Goal: Information Seeking & Learning: Learn about a topic

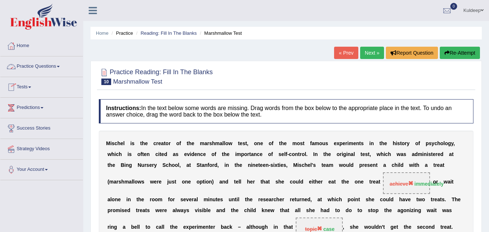
click at [60, 66] on span at bounding box center [58, 66] width 3 height 1
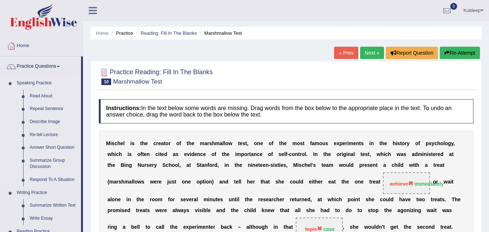
click at [53, 96] on link "Read Aloud" at bounding box center [53, 96] width 55 height 13
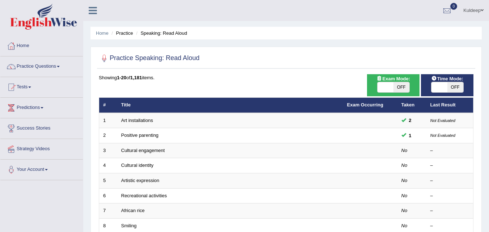
scroll to position [17, 0]
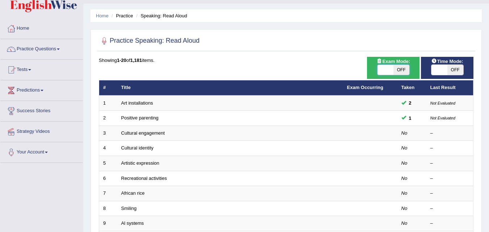
click at [381, 74] on span at bounding box center [386, 70] width 16 height 10
checkbox input "true"
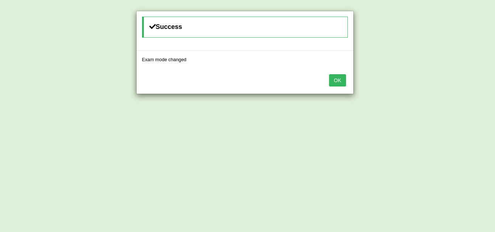
click at [340, 82] on button "OK" at bounding box center [337, 80] width 17 height 12
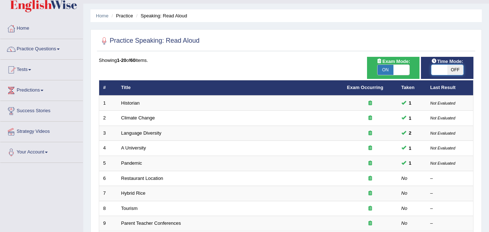
click at [437, 70] on span at bounding box center [440, 70] width 16 height 10
checkbox input "true"
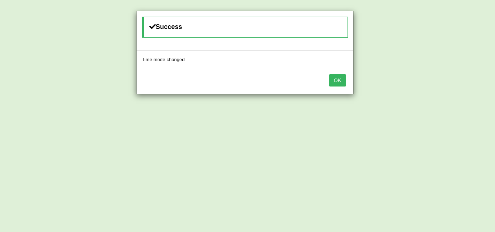
click at [338, 81] on button "OK" at bounding box center [337, 80] width 17 height 12
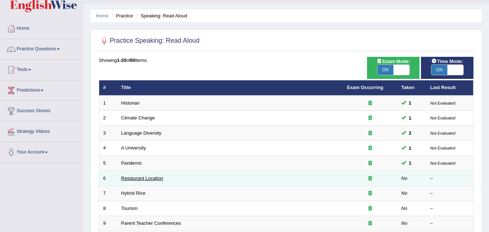
click at [163, 180] on link "Restaurant Location" at bounding box center [142, 178] width 42 height 5
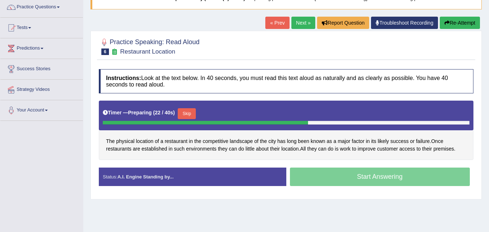
scroll to position [60, 0]
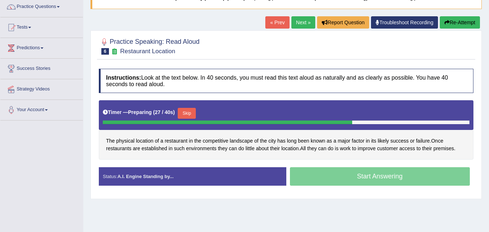
click at [355, 181] on div "Start Answering" at bounding box center [380, 177] width 188 height 20
click at [191, 114] on button "Skip" at bounding box center [187, 113] width 18 height 11
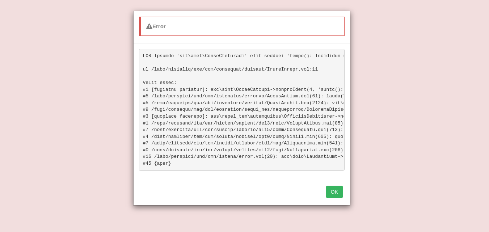
click at [336, 198] on button "OK" at bounding box center [334, 192] width 17 height 12
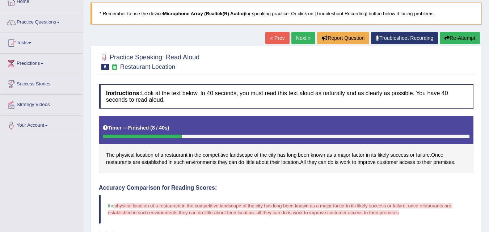
scroll to position [44, 0]
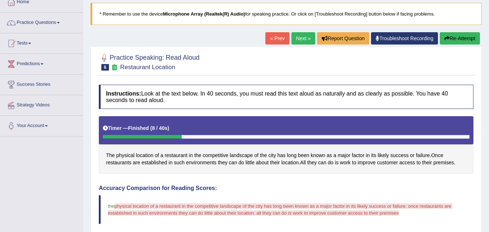
click at [456, 39] on button "Re-Attempt" at bounding box center [460, 38] width 40 height 12
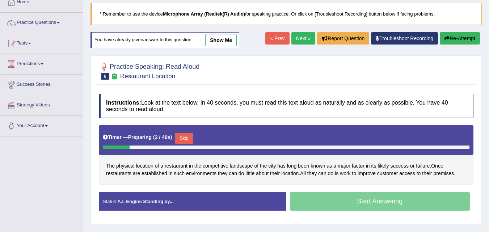
click at [187, 138] on button "Skip" at bounding box center [184, 138] width 18 height 11
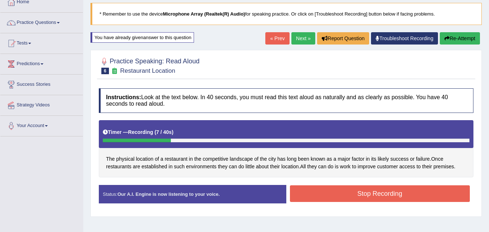
click at [353, 196] on button "Stop Recording" at bounding box center [380, 193] width 180 height 17
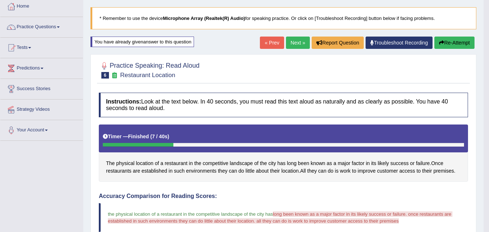
scroll to position [39, 0]
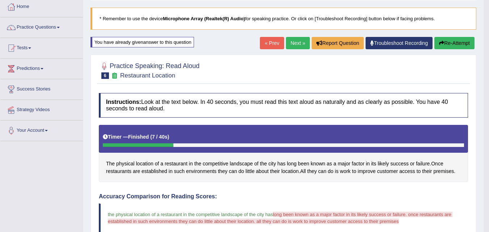
click at [457, 45] on button "Re-Attempt" at bounding box center [455, 43] width 40 height 12
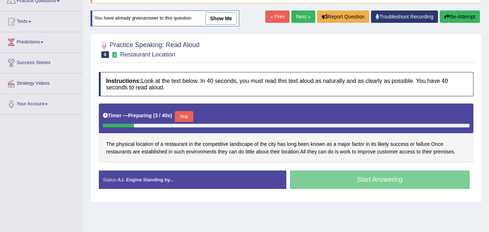
click at [190, 116] on button "Skip" at bounding box center [184, 116] width 18 height 11
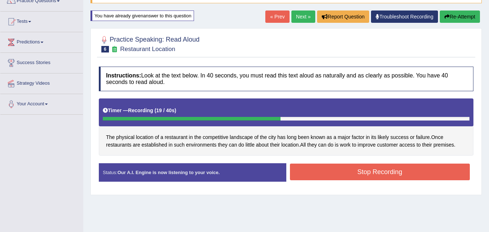
click at [326, 173] on button "Stop Recording" at bounding box center [380, 172] width 180 height 17
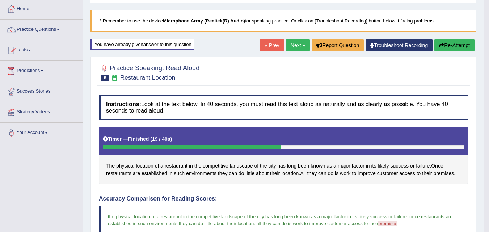
scroll to position [36, 0]
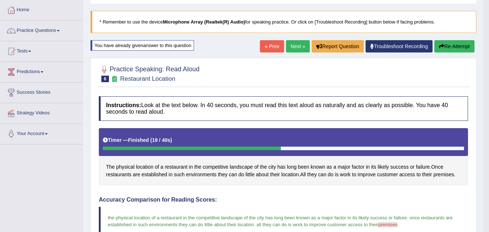
click at [292, 47] on link "Next »" at bounding box center [298, 46] width 24 height 12
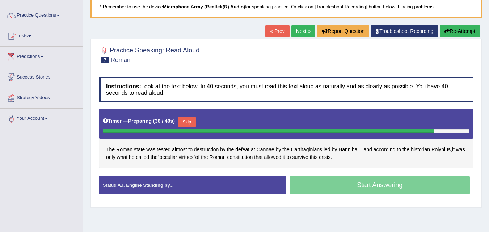
click at [193, 122] on button "Skip" at bounding box center [187, 122] width 18 height 11
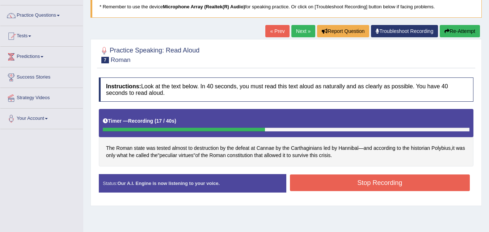
click at [349, 180] on button "Stop Recording" at bounding box center [380, 183] width 180 height 17
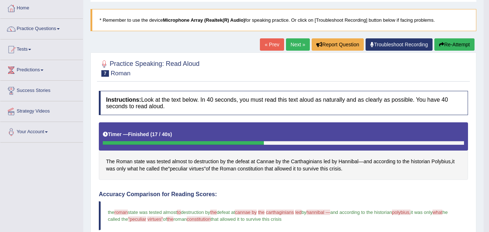
scroll to position [35, 0]
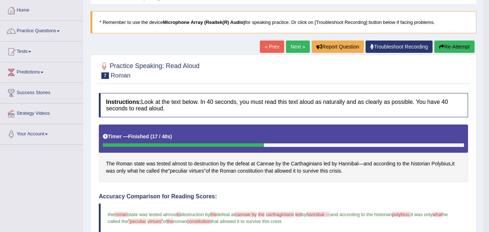
click at [293, 42] on link "Next »" at bounding box center [298, 47] width 24 height 12
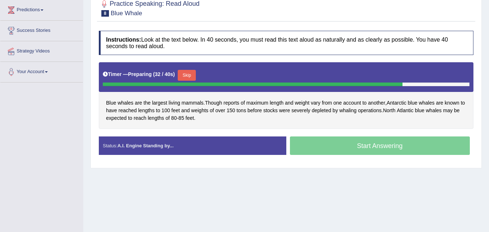
scroll to position [98, 0]
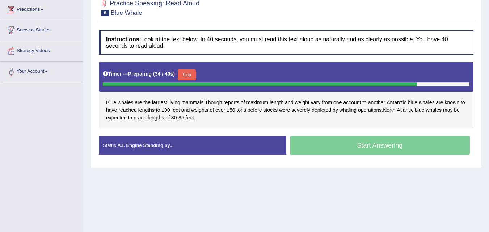
click at [191, 74] on button "Skip" at bounding box center [187, 75] width 18 height 11
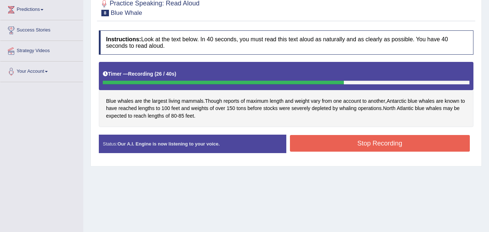
click at [355, 147] on button "Stop Recording" at bounding box center [380, 143] width 180 height 17
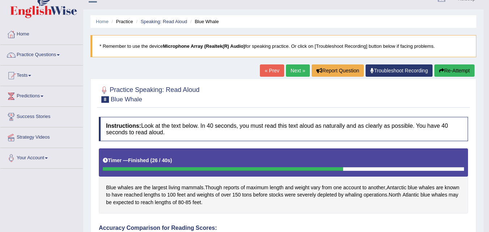
scroll to position [0, 0]
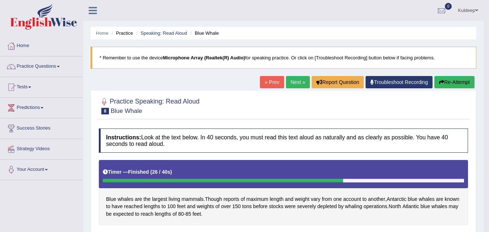
click at [291, 82] on link "Next »" at bounding box center [298, 82] width 24 height 12
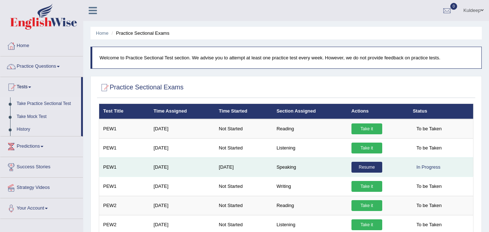
click at [364, 170] on link "Resume" at bounding box center [367, 167] width 31 height 11
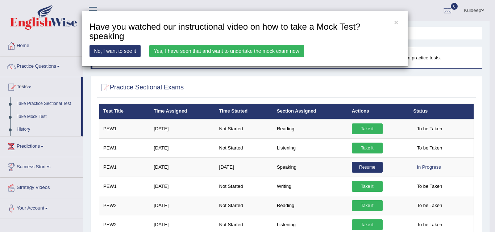
click at [282, 52] on link "Yes, I have seen that and want to undertake the mock exam now" at bounding box center [226, 51] width 155 height 12
click at [258, 50] on link "Yes, I have seen that and want to undertake the mock exam now" at bounding box center [226, 51] width 155 height 12
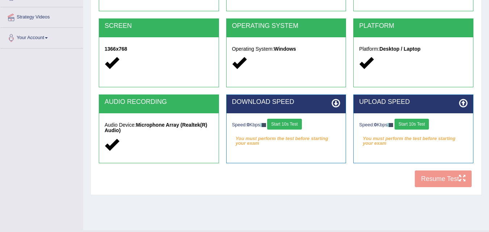
scroll to position [132, 0]
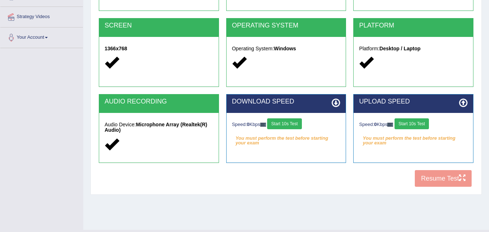
click at [286, 126] on button "Start 10s Test" at bounding box center [284, 123] width 34 height 11
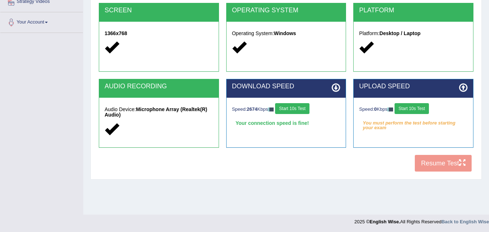
scroll to position [148, 0]
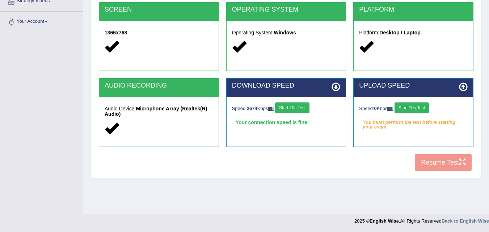
click at [408, 107] on button "Start 10s Test" at bounding box center [412, 107] width 34 height 11
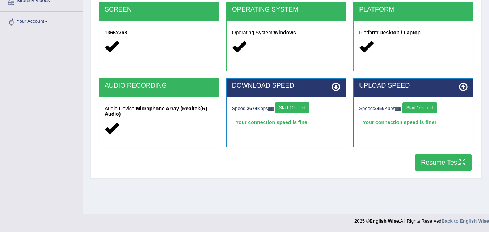
click at [440, 164] on button "Resume Test" at bounding box center [443, 162] width 57 height 17
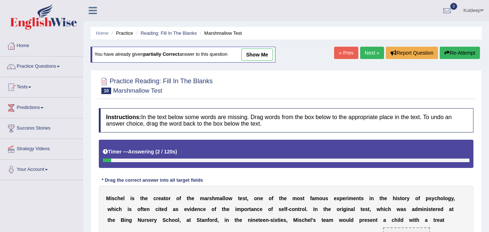
click at [331, 70] on div "Home Practice Reading: Fill In The Blanks Marshmallow Test You have already giv…" at bounding box center [286, 212] width 406 height 425
click at [60, 67] on span at bounding box center [58, 66] width 3 height 1
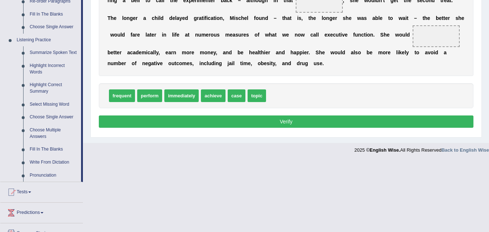
scroll to position [282, 0]
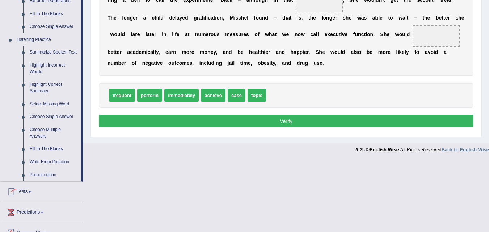
click at [31, 192] on span at bounding box center [29, 191] width 3 height 1
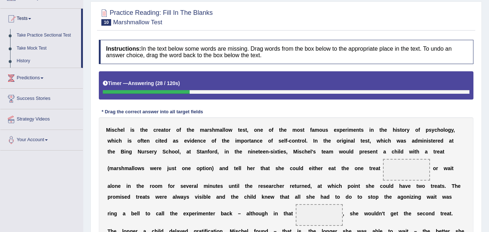
scroll to position [68, 0]
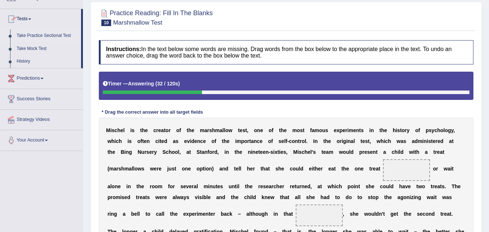
click at [63, 34] on link "Take Practice Sectional Test" at bounding box center [47, 35] width 68 height 13
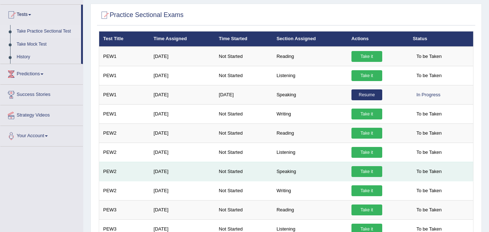
click at [274, 175] on td "Speaking" at bounding box center [310, 171] width 75 height 19
click at [278, 174] on td "Speaking" at bounding box center [310, 171] width 75 height 19
click at [362, 170] on link "Take it" at bounding box center [367, 171] width 31 height 11
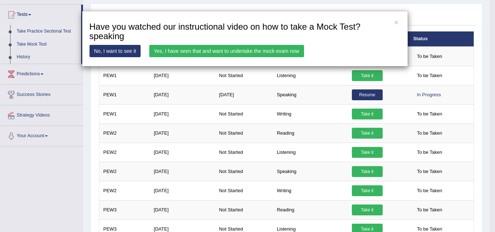
click at [280, 50] on link "Yes, I have seen that and want to undertake the mock exam now" at bounding box center [226, 51] width 155 height 12
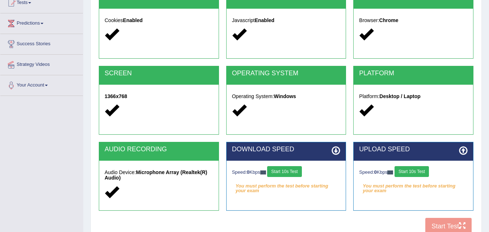
click at [288, 171] on button "Start 10s Test" at bounding box center [284, 171] width 34 height 11
click at [407, 172] on button "Start 10s Test" at bounding box center [412, 171] width 34 height 11
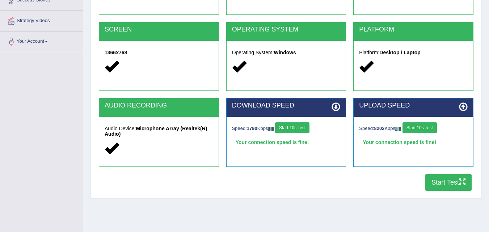
scroll to position [129, 0]
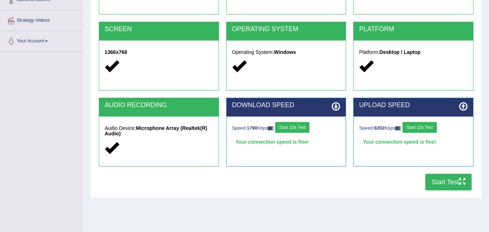
click at [437, 184] on button "Start Test" at bounding box center [448, 182] width 46 height 17
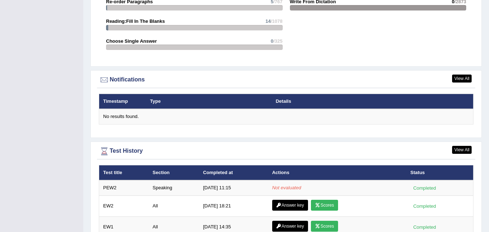
scroll to position [853, 0]
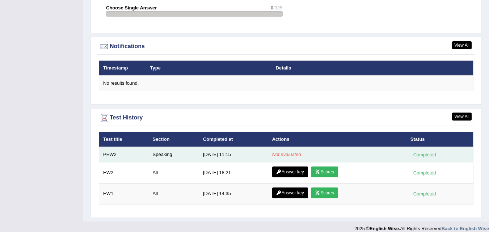
click at [422, 151] on div "Completed" at bounding box center [425, 155] width 28 height 8
click at [420, 151] on div "Completed" at bounding box center [425, 155] width 28 height 8
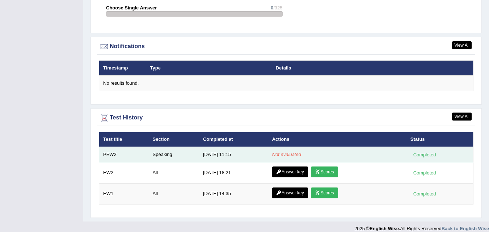
click at [420, 151] on div "Completed" at bounding box center [425, 155] width 28 height 8
click at [435, 151] on div "Completed" at bounding box center [425, 155] width 28 height 8
click at [433, 151] on div "Completed" at bounding box center [425, 155] width 28 height 8
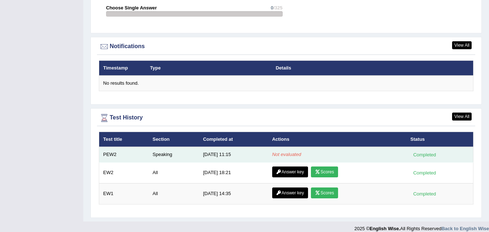
click at [433, 151] on div "Completed" at bounding box center [425, 155] width 28 height 8
click at [434, 151] on div "Completed" at bounding box center [425, 155] width 28 height 8
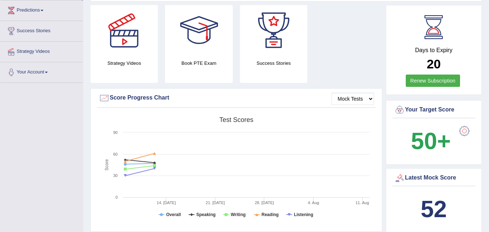
scroll to position [0, 0]
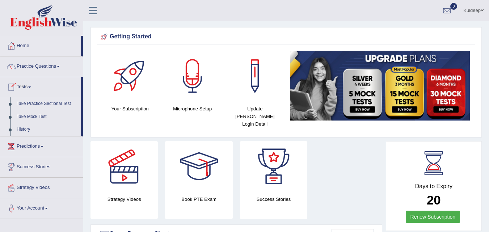
click at [62, 102] on link "Take Practice Sectional Test" at bounding box center [47, 103] width 68 height 13
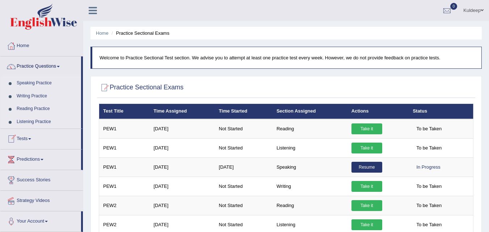
click at [31, 138] on span at bounding box center [29, 138] width 3 height 1
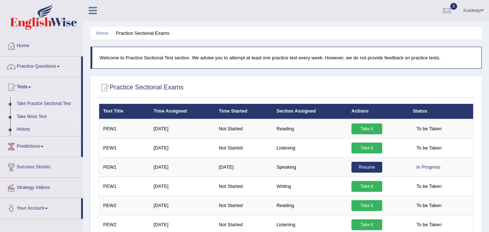
click at [43, 117] on link "Take Mock Test" at bounding box center [47, 116] width 68 height 13
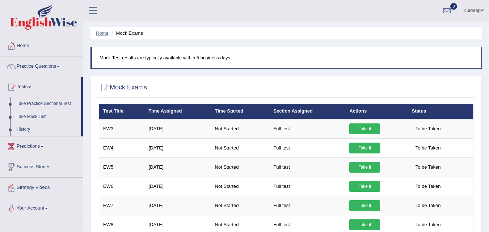
click at [104, 33] on link "Home" at bounding box center [102, 32] width 13 height 5
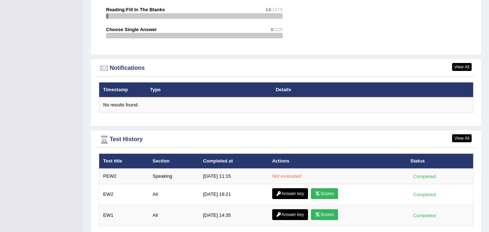
scroll to position [853, 0]
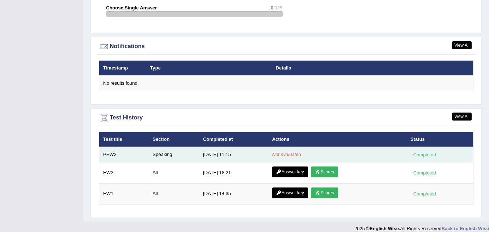
click at [143, 149] on td "PEW2" at bounding box center [124, 154] width 50 height 15
click at [425, 151] on div "Completed" at bounding box center [425, 155] width 28 height 8
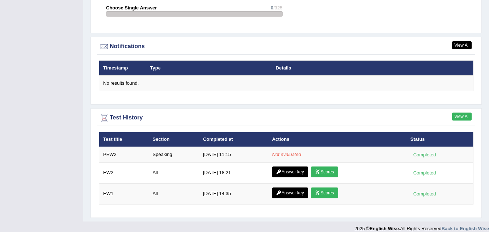
click at [460, 113] on link "View All" at bounding box center [462, 117] width 20 height 8
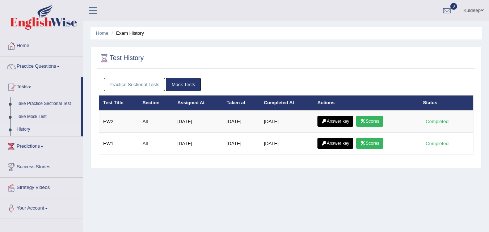
click at [143, 88] on link "Practice Sectional Tests" at bounding box center [135, 84] width 62 height 13
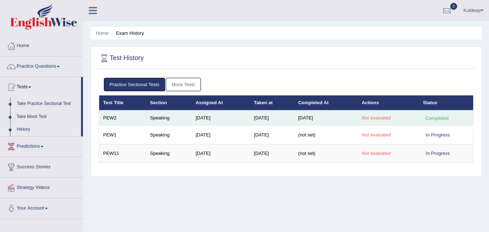
click at [436, 118] on div "Completed" at bounding box center [437, 118] width 28 height 8
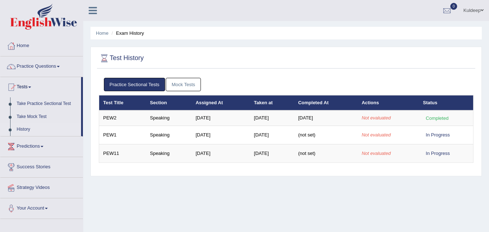
click at [127, 36] on li "Exam History" at bounding box center [127, 33] width 34 height 7
click at [30, 86] on link "Tests" at bounding box center [40, 86] width 81 height 18
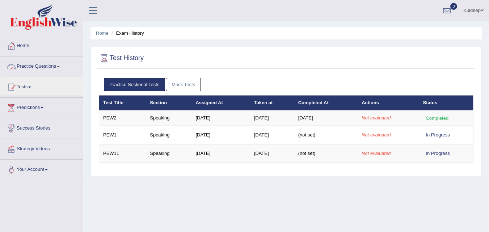
click at [58, 68] on link "Practice Questions" at bounding box center [41, 65] width 83 height 18
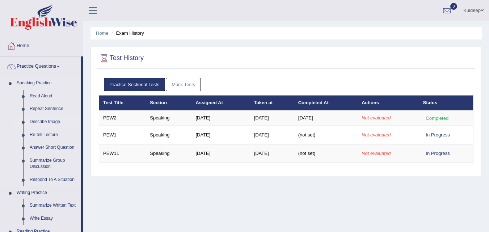
click at [48, 123] on link "Describe Image" at bounding box center [53, 122] width 55 height 13
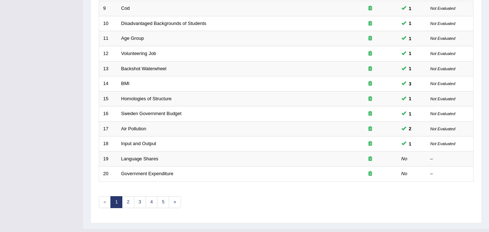
scroll to position [247, 0]
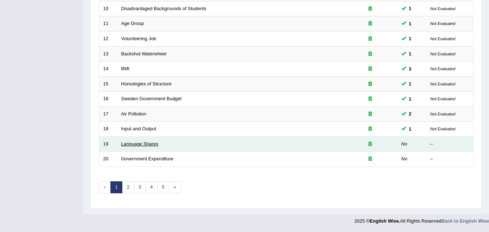
click at [149, 144] on link "Language Shares" at bounding box center [139, 143] width 37 height 5
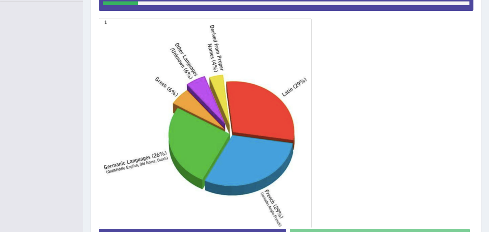
scroll to position [231, 0]
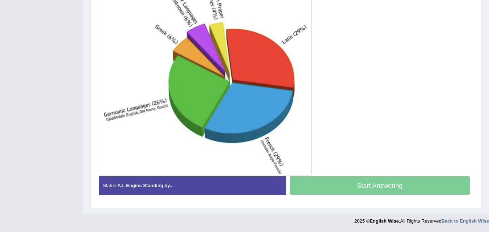
click at [360, 190] on div "Start Answering" at bounding box center [380, 186] width 188 height 20
click at [359, 188] on div "Start Answering" at bounding box center [380, 186] width 188 height 20
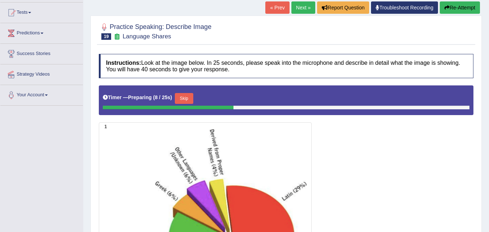
scroll to position [72, 0]
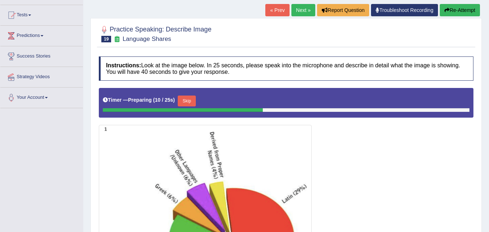
click at [189, 97] on button "Skip" at bounding box center [187, 101] width 18 height 11
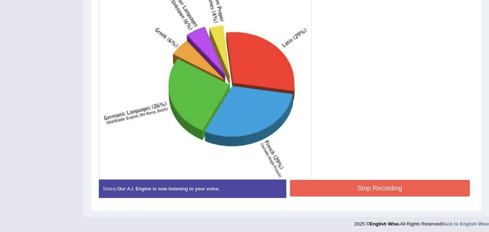
scroll to position [230, 0]
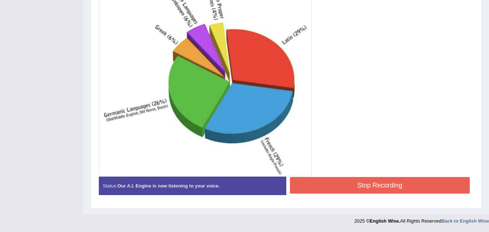
click at [343, 187] on button "Stop Recording" at bounding box center [380, 185] width 180 height 17
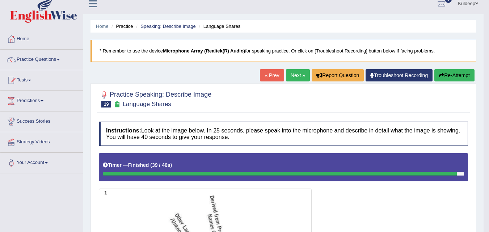
scroll to position [7, 0]
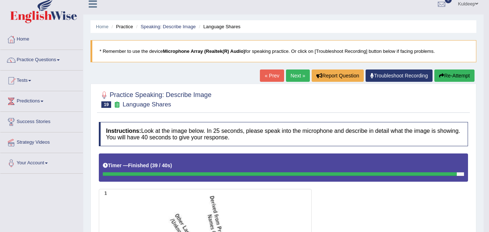
click at [455, 75] on button "Re-Attempt" at bounding box center [455, 76] width 40 height 12
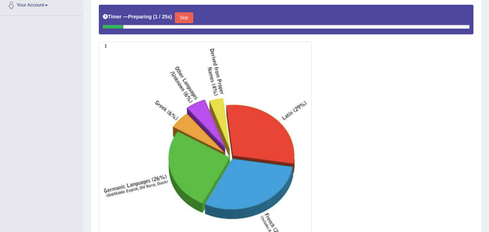
click at [186, 18] on button "Skip" at bounding box center [184, 17] width 18 height 11
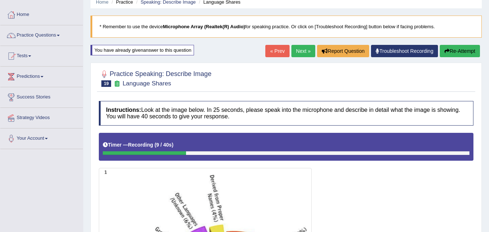
scroll to position [22, 0]
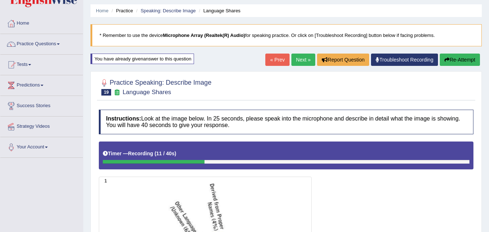
click at [460, 63] on button "Re-Attempt" at bounding box center [460, 60] width 40 height 12
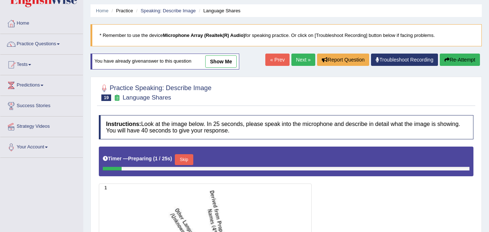
click at [189, 158] on button "Skip" at bounding box center [184, 159] width 18 height 11
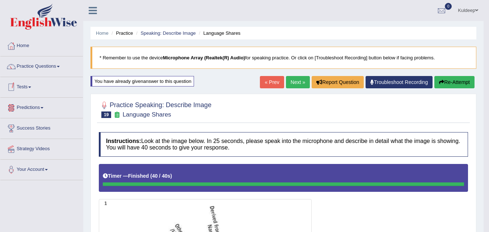
click at [31, 87] on span at bounding box center [29, 87] width 3 height 1
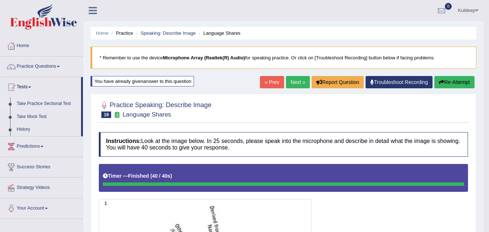
click at [44, 103] on link "Take Practice Sectional Test" at bounding box center [47, 103] width 68 height 13
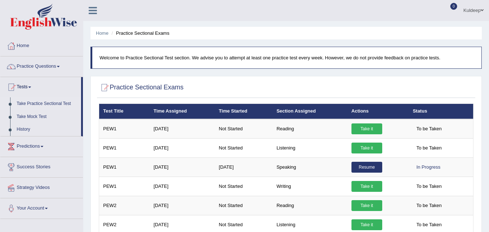
click at [141, 36] on li "Practice Sectional Exams" at bounding box center [140, 33] width 60 height 7
click at [141, 35] on li "Practice Sectional Exams" at bounding box center [140, 33] width 60 height 7
click at [100, 33] on link "Home" at bounding box center [102, 32] width 13 height 5
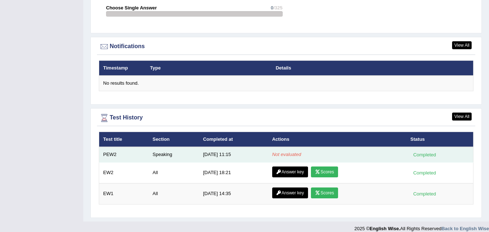
click at [418, 151] on div "Completed" at bounding box center [425, 155] width 28 height 8
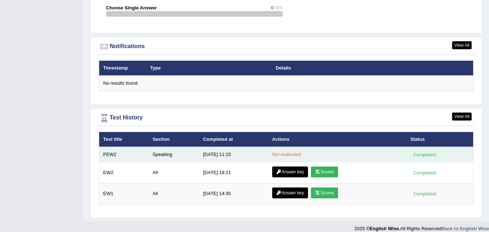
click at [418, 151] on div "Completed" at bounding box center [425, 155] width 28 height 8
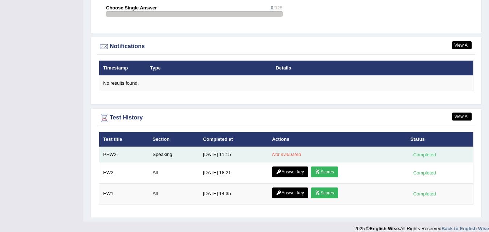
click at [418, 151] on div "Completed" at bounding box center [425, 155] width 28 height 8
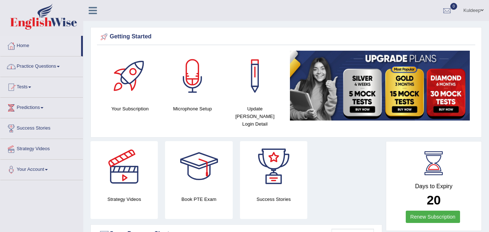
click at [60, 65] on link "Practice Questions" at bounding box center [41, 65] width 83 height 18
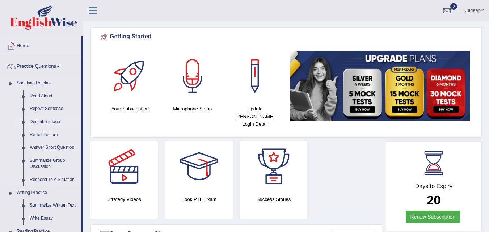
click at [50, 123] on link "Describe Image" at bounding box center [53, 122] width 55 height 13
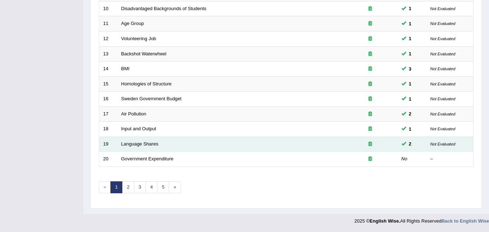
click at [156, 148] on td "Language Shares" at bounding box center [230, 144] width 226 height 15
click at [159, 143] on td "Language Shares" at bounding box center [230, 144] width 226 height 15
click at [370, 144] on icon at bounding box center [371, 144] width 4 height 5
click at [147, 144] on link "Language Shares" at bounding box center [139, 143] width 37 height 5
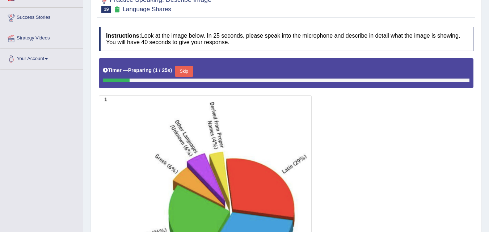
click at [187, 71] on button "Skip" at bounding box center [184, 71] width 18 height 11
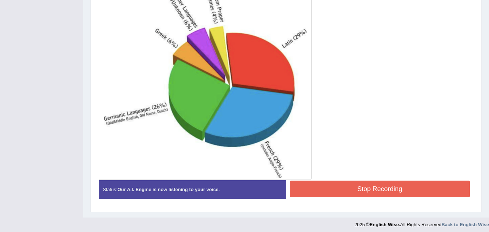
scroll to position [230, 0]
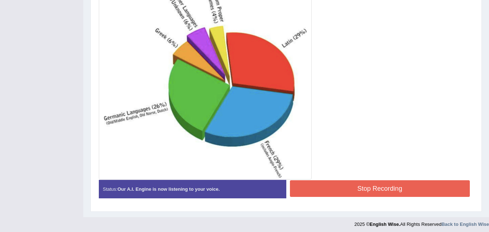
click at [350, 190] on button "Stop Recording" at bounding box center [380, 188] width 180 height 17
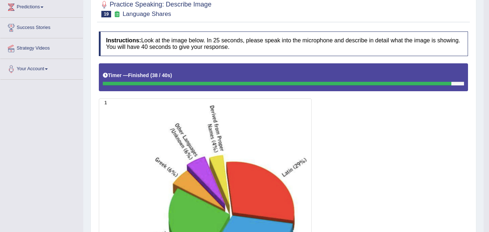
scroll to position [0, 0]
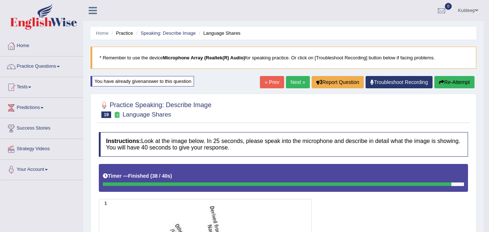
click at [292, 82] on link "Next »" at bounding box center [298, 82] width 24 height 12
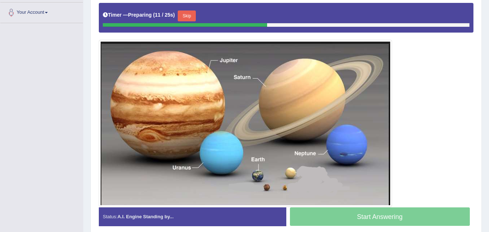
scroll to position [127, 0]
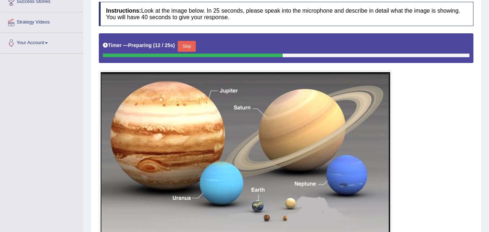
click at [188, 44] on button "Skip" at bounding box center [187, 46] width 18 height 11
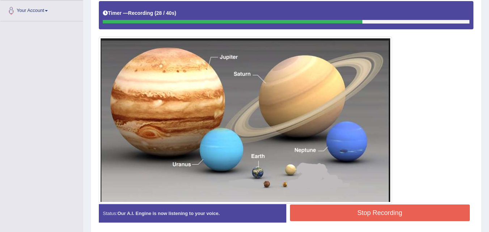
scroll to position [186, 0]
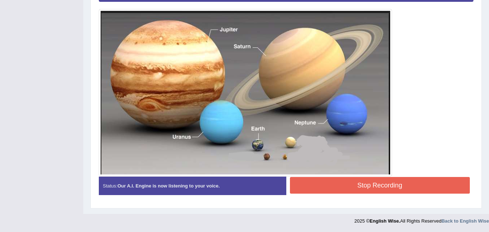
click at [353, 183] on button "Stop Recording" at bounding box center [380, 185] width 180 height 17
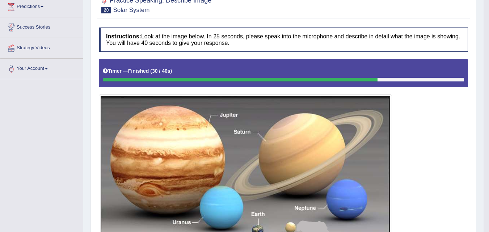
scroll to position [0, 0]
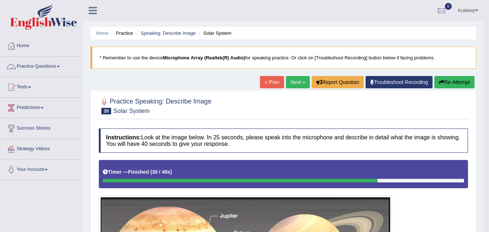
click at [61, 67] on link "Practice Questions" at bounding box center [41, 65] width 83 height 18
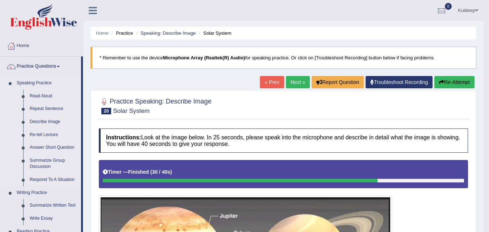
click at [53, 134] on link "Re-tell Lecture" at bounding box center [53, 135] width 55 height 13
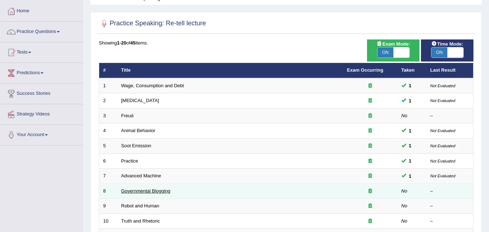
click at [167, 193] on link "Governmental Blogging" at bounding box center [145, 190] width 49 height 5
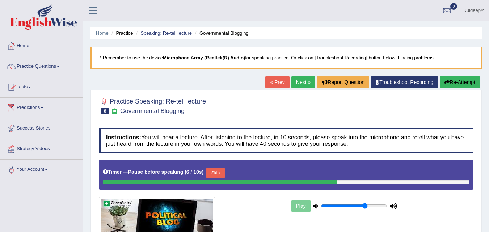
click at [300, 82] on link "Next »" at bounding box center [304, 82] width 24 height 12
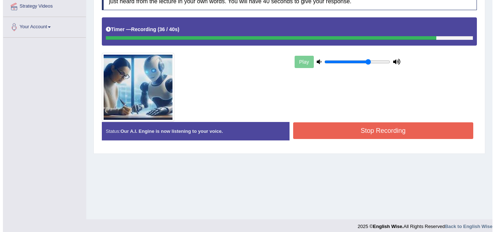
scroll to position [148, 0]
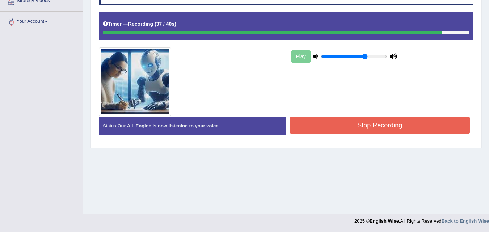
click at [361, 122] on button "Stop Recording" at bounding box center [380, 125] width 180 height 17
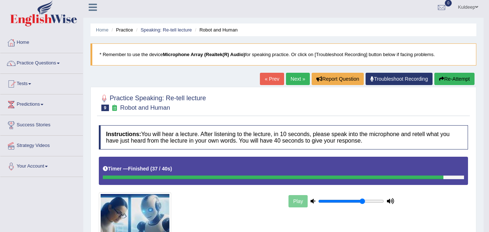
scroll to position [0, 0]
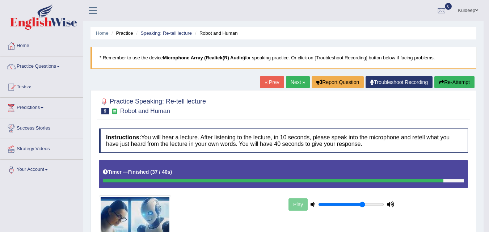
click at [292, 82] on link "Next »" at bounding box center [298, 82] width 24 height 12
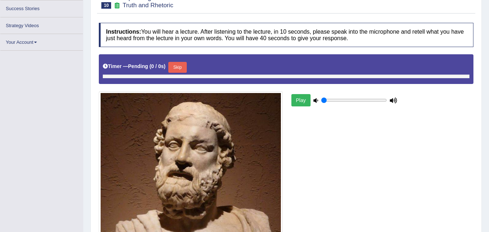
scroll to position [114, 0]
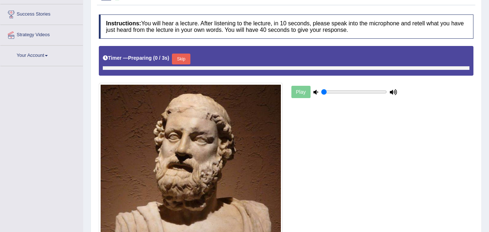
type input "0.7"
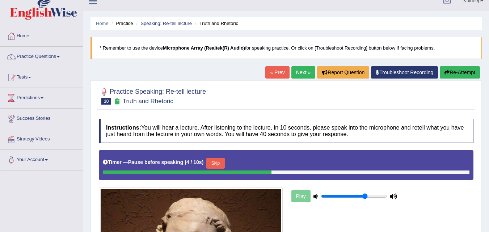
scroll to position [9, 0]
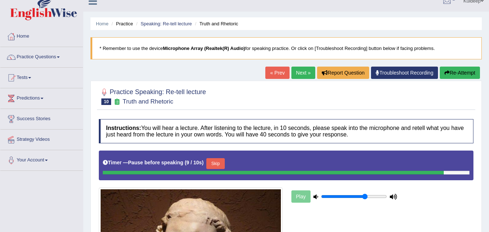
click at [301, 75] on link "Next »" at bounding box center [304, 73] width 24 height 12
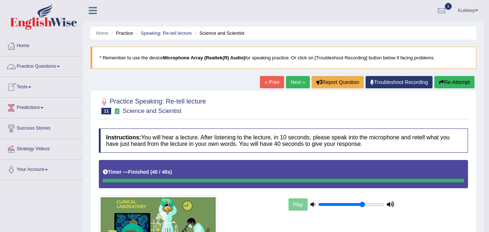
click at [60, 68] on link "Practice Questions" at bounding box center [41, 65] width 83 height 18
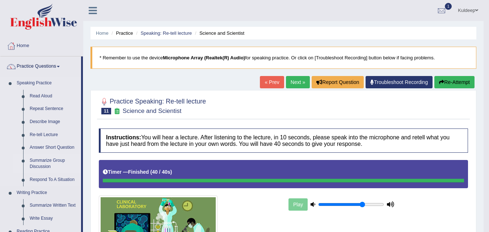
click at [55, 162] on link "Summarize Group Discussion" at bounding box center [53, 163] width 55 height 19
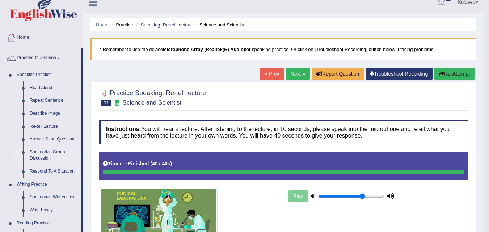
scroll to position [4, 0]
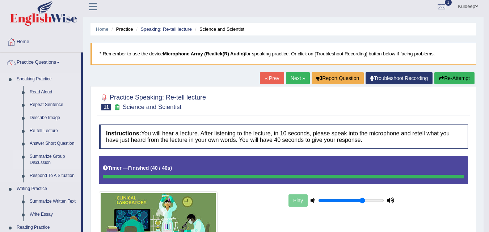
click at [55, 156] on link "Summarize Group Discussion" at bounding box center [53, 159] width 55 height 19
click at [58, 175] on link "Respond To A Situation" at bounding box center [53, 175] width 55 height 13
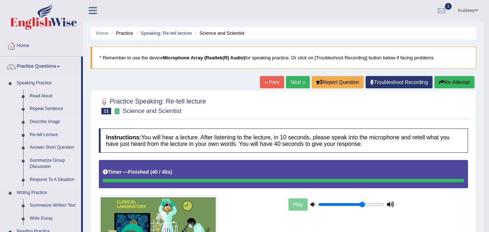
click at [50, 122] on link "Describe Image" at bounding box center [53, 122] width 55 height 13
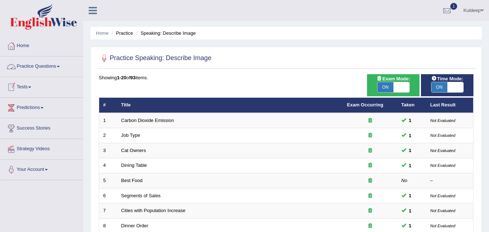
click at [32, 86] on link "Tests" at bounding box center [41, 86] width 83 height 18
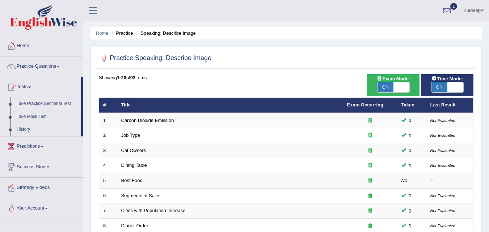
click at [49, 103] on link "Take Practice Sectional Test" at bounding box center [47, 103] width 68 height 13
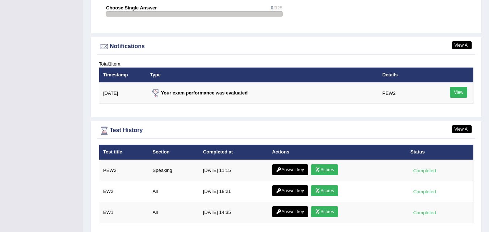
scroll to position [853, 0]
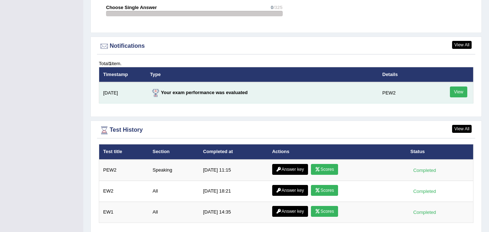
click at [460, 87] on link "View" at bounding box center [458, 92] width 17 height 11
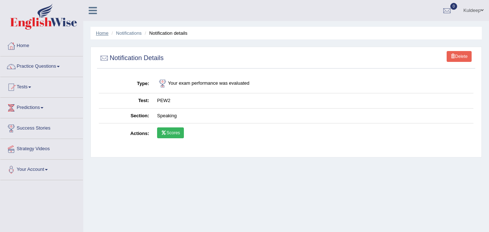
click at [104, 34] on link "Home" at bounding box center [102, 32] width 13 height 5
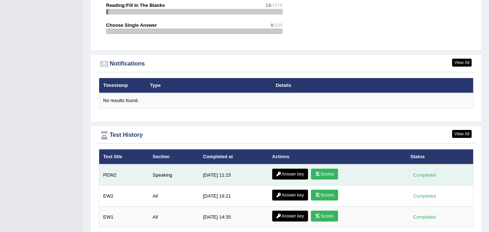
scroll to position [836, 0]
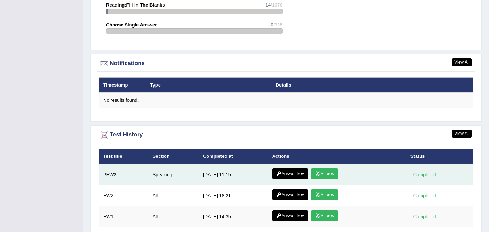
click at [290, 168] on link "Answer key" at bounding box center [290, 173] width 36 height 11
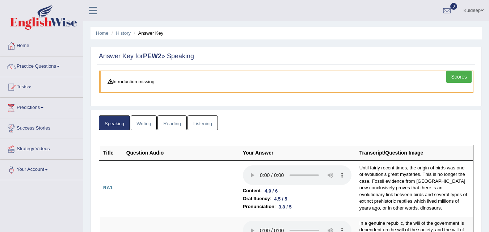
click at [455, 77] on link "Scores" at bounding box center [458, 77] width 25 height 12
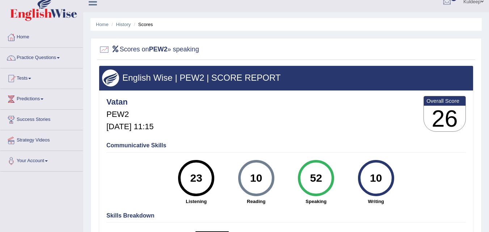
scroll to position [8, 0]
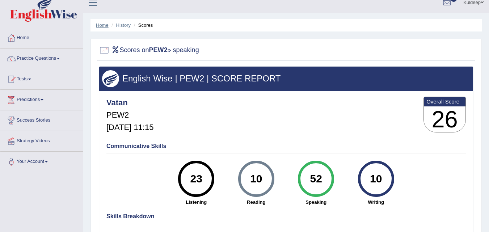
click at [103, 25] on link "Home" at bounding box center [102, 24] width 13 height 5
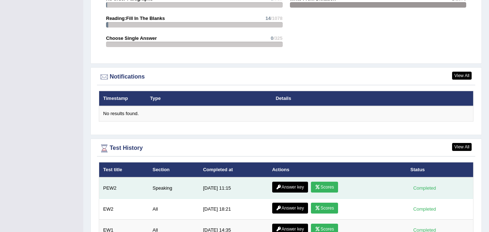
click at [284, 182] on link "Answer key" at bounding box center [290, 187] width 36 height 11
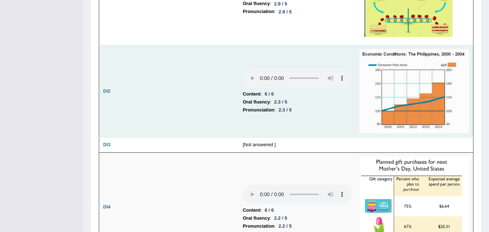
scroll to position [1081, 0]
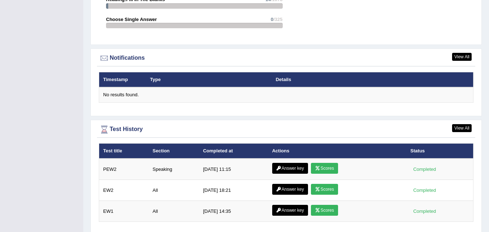
scroll to position [859, 0]
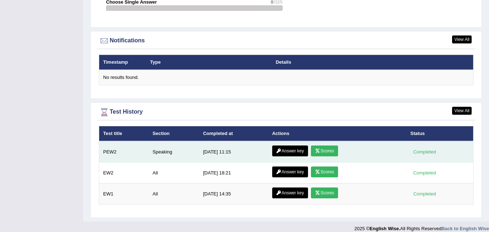
click at [325, 146] on link "Scores" at bounding box center [324, 151] width 27 height 11
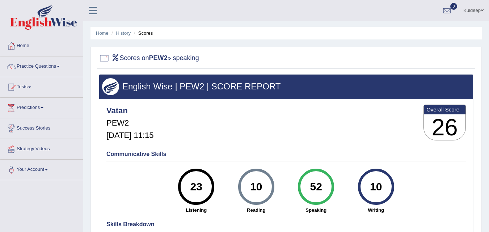
click at [31, 87] on span at bounding box center [29, 87] width 3 height 1
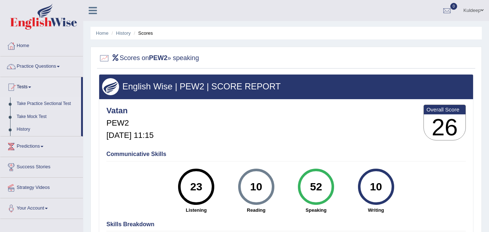
click at [50, 104] on link "Take Practice Sectional Test" at bounding box center [47, 103] width 68 height 13
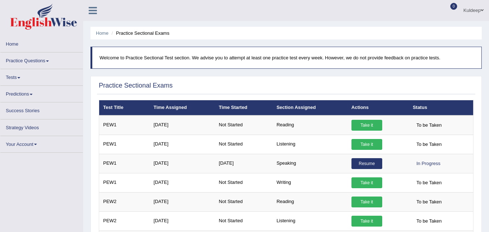
click at [357, 125] on link "Take it" at bounding box center [367, 125] width 31 height 11
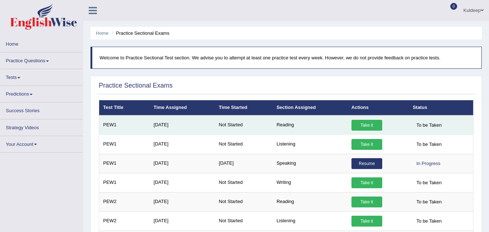
click at [288, 126] on td "Reading" at bounding box center [310, 126] width 75 height 20
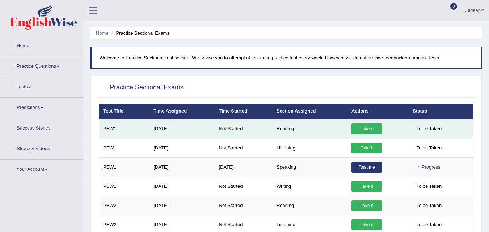
click at [290, 132] on td "Reading" at bounding box center [310, 129] width 75 height 20
click at [422, 129] on span "To be Taken" at bounding box center [429, 128] width 33 height 11
click at [373, 132] on link "Take it" at bounding box center [367, 128] width 31 height 11
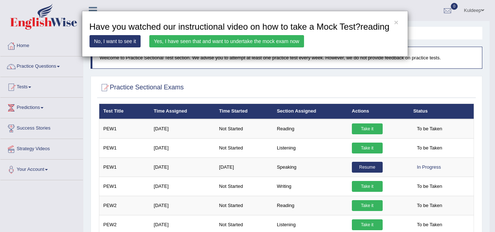
click at [285, 38] on link "Yes, I have seen that and want to undertake the mock exam now" at bounding box center [226, 41] width 155 height 12
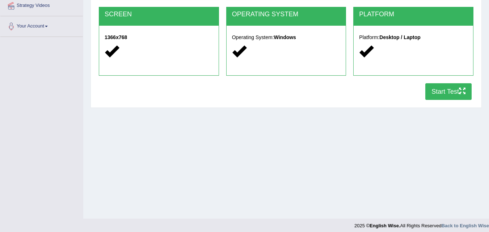
scroll to position [148, 0]
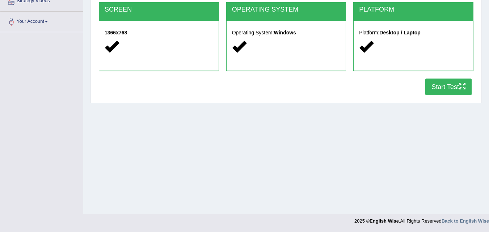
click at [436, 90] on button "Start Test" at bounding box center [448, 87] width 46 height 17
